Goal: Task Accomplishment & Management: Complete application form

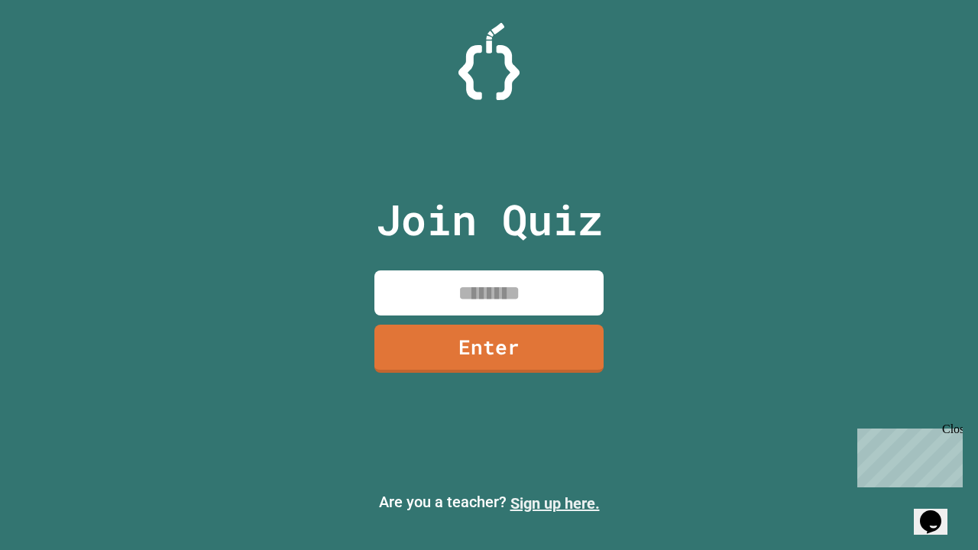
click at [555, 503] on link "Sign up here." at bounding box center [554, 503] width 89 height 18
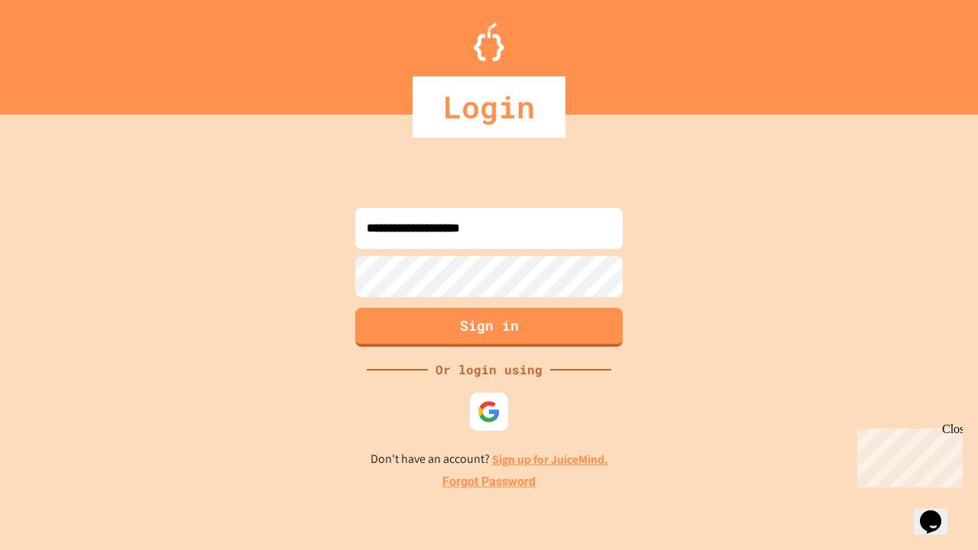
type input "**********"
